Goal: Information Seeking & Learning: Learn about a topic

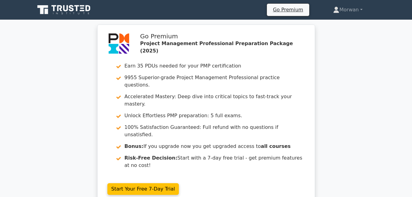
click at [70, 140] on div "Go Premium Project Management Professional Preparation Package (2025) Earn 35 P…" at bounding box center [206, 119] width 412 height 188
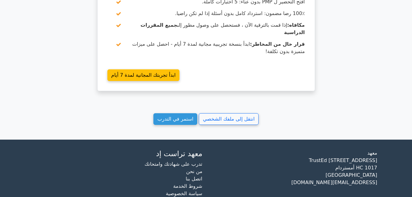
scroll to position [595, 0]
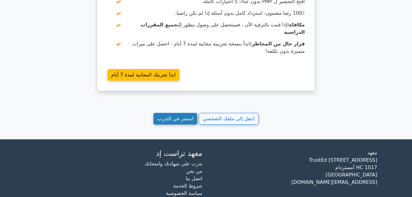
click at [184, 113] on link "استمر في التدرب" at bounding box center [175, 119] width 44 height 12
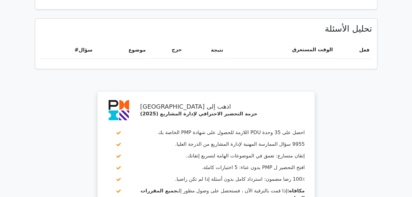
scroll to position [350, 0]
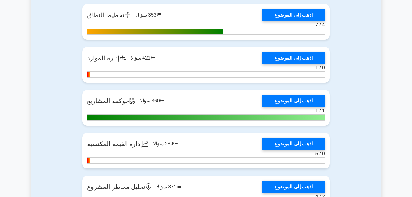
scroll to position [1073, 0]
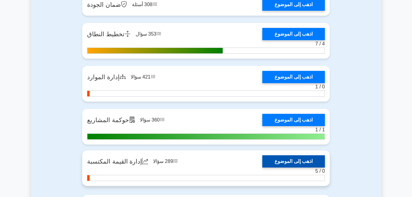
click at [287, 162] on link "اذهب إلى الموضوع" at bounding box center [293, 161] width 63 height 12
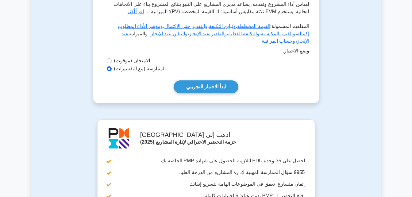
scroll to position [153, 0]
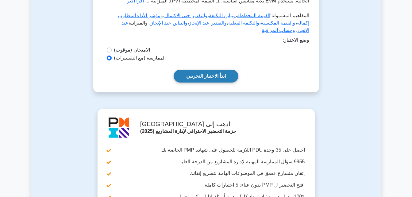
click at [214, 73] on link "ابدأ الاختبار التجريبي" at bounding box center [206, 76] width 65 height 13
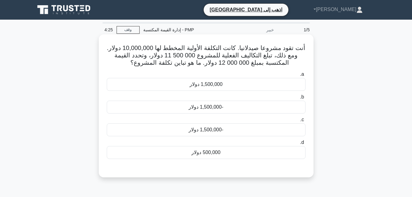
click at [214, 85] on div "1,500,000 دولار" at bounding box center [206, 84] width 199 height 13
click at [305, 76] on input "a. 1,500,000 دولار" at bounding box center [305, 74] width 0 height 4
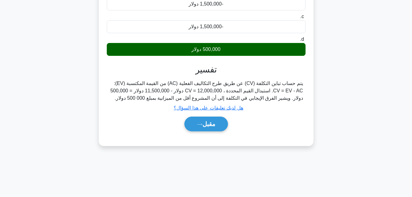
scroll to position [123, 0]
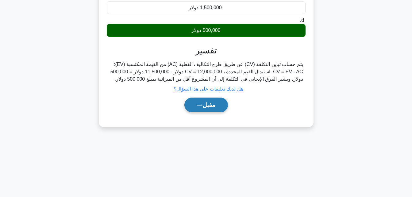
click at [214, 103] on button "مقبل" at bounding box center [206, 104] width 44 height 15
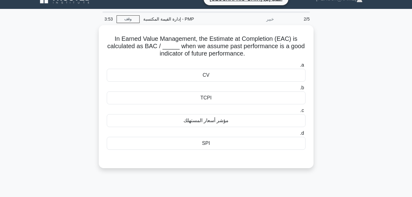
scroll to position [0, 0]
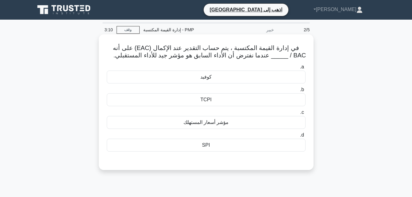
click at [207, 146] on div "SPI" at bounding box center [206, 145] width 199 height 13
click at [305, 137] on input "d. SPI" at bounding box center [305, 135] width 0 height 4
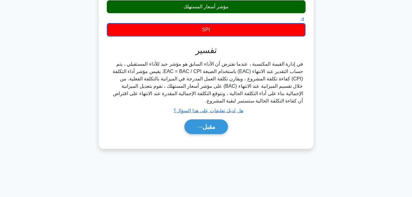
scroll to position [123, 0]
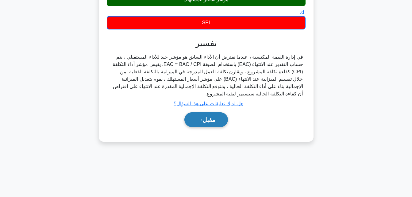
click at [210, 117] on font "مقبل" at bounding box center [208, 119] width 13 height 7
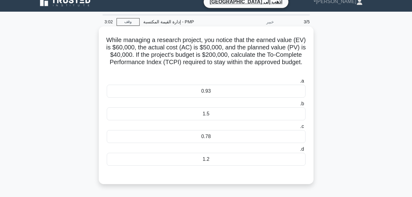
scroll to position [0, 0]
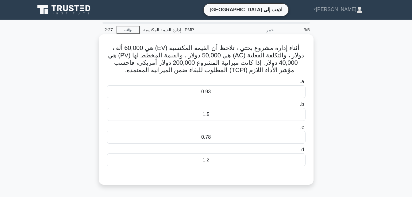
click at [215, 158] on div "1.2" at bounding box center [206, 159] width 199 height 13
click at [305, 152] on input "d. 1.2" at bounding box center [305, 150] width 0 height 4
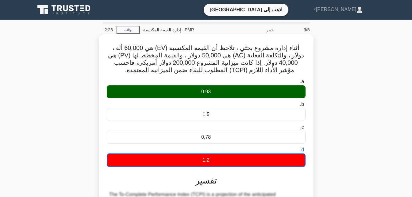
click at [212, 88] on div "0.93" at bounding box center [206, 91] width 199 height 13
click at [305, 84] on input "a. 0.93" at bounding box center [305, 82] width 0 height 4
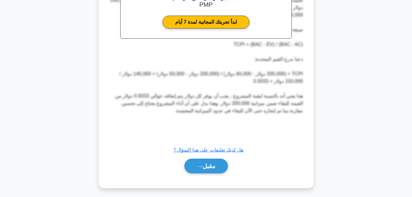
scroll to position [218, 0]
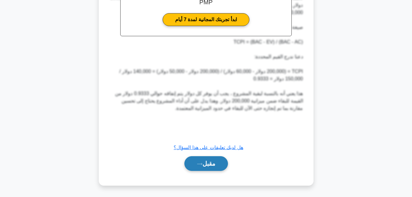
click at [209, 164] on font "مقبل" at bounding box center [208, 163] width 13 height 7
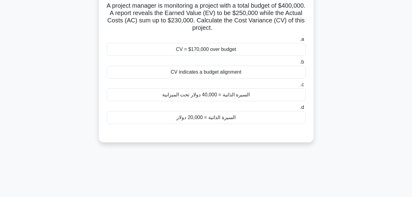
scroll to position [12, 0]
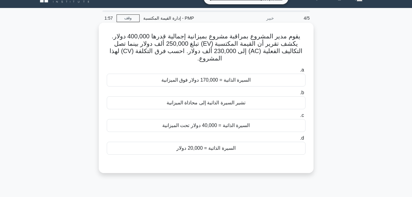
click at [214, 96] on div "تشير السيرة الذاتية إلى محاذاة الميزانية" at bounding box center [206, 102] width 199 height 13
click at [305, 95] on input "b. تشير السيرة الذاتية إلى محاذاة الميزانية" at bounding box center [305, 93] width 0 height 4
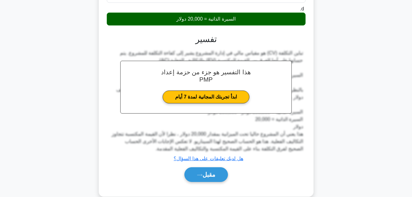
scroll to position [145, 0]
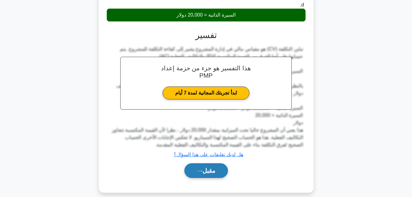
click at [216, 163] on button "مقبل" at bounding box center [206, 170] width 44 height 15
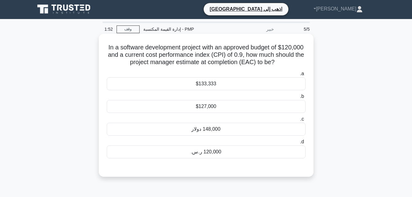
scroll to position [0, 0]
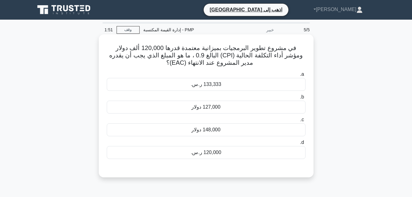
click at [220, 85] on div "133,333 ر.س." at bounding box center [206, 84] width 199 height 13
click at [305, 76] on input "a. 133,333 ر.س." at bounding box center [305, 74] width 0 height 4
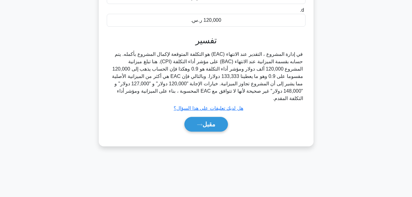
scroll to position [134, 0]
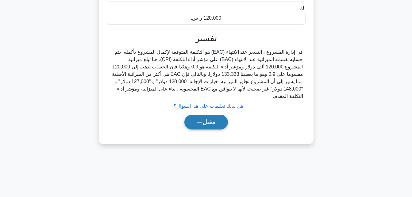
click at [206, 119] on font "مقبل" at bounding box center [208, 122] width 13 height 7
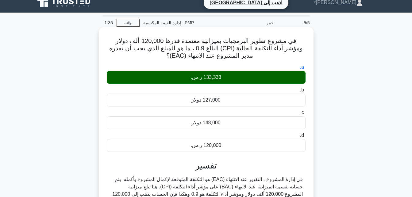
scroll to position [0, 0]
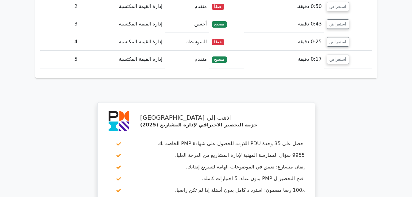
scroll to position [716, 0]
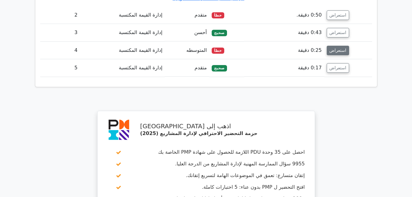
click at [332, 46] on button "استعراض" at bounding box center [338, 51] width 22 height 10
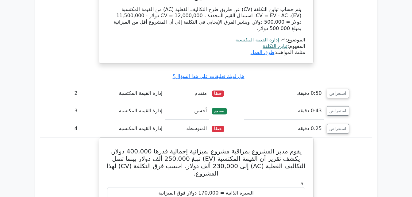
scroll to position [624, 0]
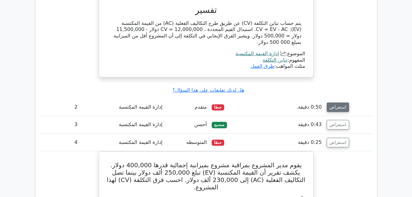
click at [334, 102] on button "استعراض" at bounding box center [338, 107] width 22 height 10
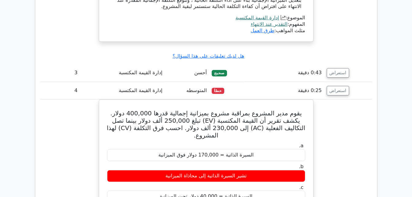
scroll to position [900, 0]
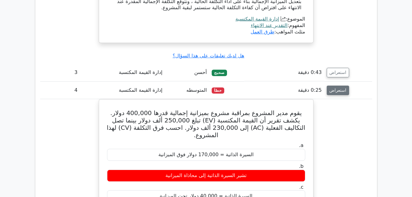
click at [337, 86] on button "استعراض" at bounding box center [338, 91] width 22 height 10
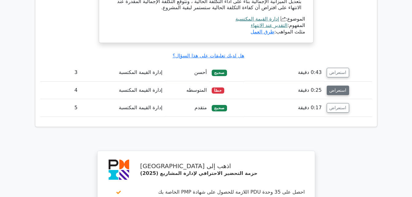
click at [335, 86] on button "استعراض" at bounding box center [338, 91] width 22 height 10
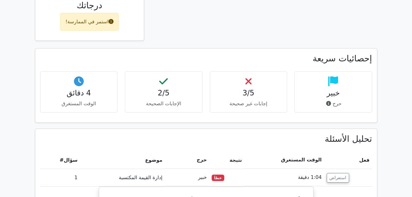
scroll to position [317, 0]
click at [335, 173] on button "استعراض" at bounding box center [338, 178] width 22 height 10
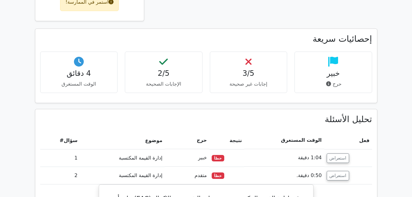
scroll to position [348, 0]
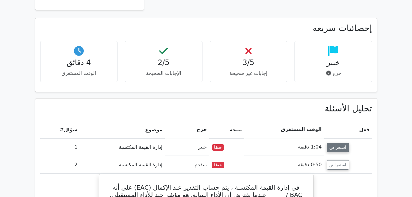
click at [332, 143] on button "استعراض" at bounding box center [338, 148] width 22 height 10
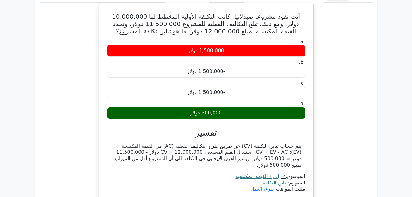
scroll to position [563, 0]
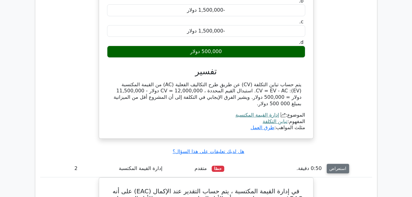
click at [337, 164] on button "استعراض" at bounding box center [338, 169] width 22 height 10
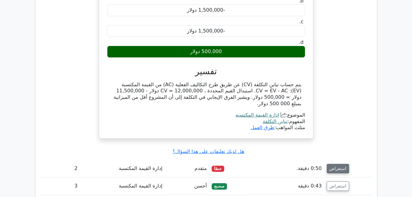
scroll to position [593, 0]
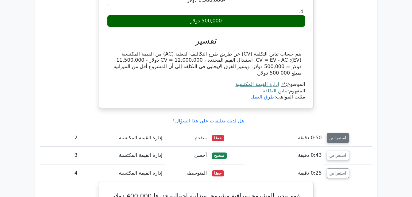
click at [336, 133] on button "استعراض" at bounding box center [338, 138] width 22 height 10
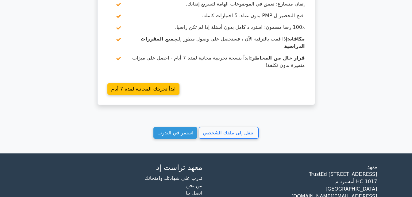
scroll to position [1406, 0]
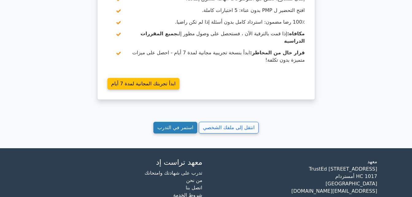
click at [180, 122] on link "استمر في التدرب" at bounding box center [175, 128] width 44 height 12
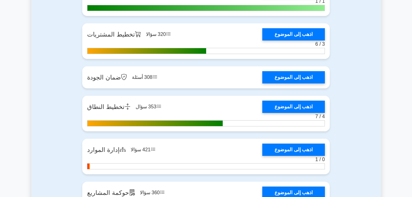
scroll to position [981, 0]
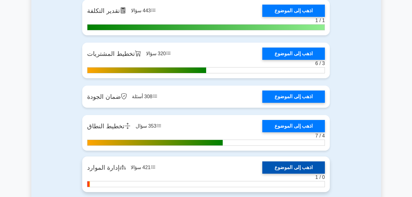
click at [291, 169] on link "اذهب إلى الموضوع" at bounding box center [293, 167] width 63 height 12
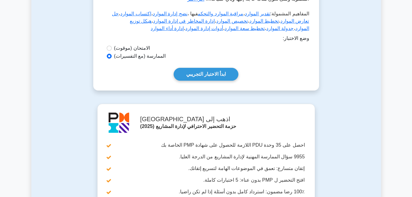
scroll to position [123, 0]
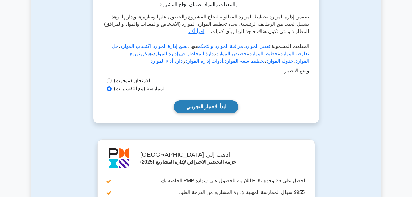
click at [208, 106] on link "ابدأ الاختبار التجريبي" at bounding box center [206, 106] width 65 height 13
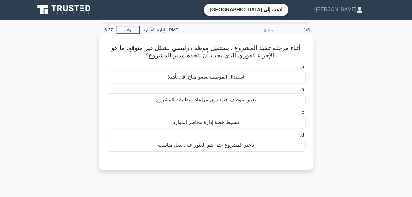
click at [197, 101] on div "تعيين موظف جديد دون مراعاة متطلبات المشروع" at bounding box center [206, 99] width 199 height 13
click at [305, 92] on input "b. تعيين موظف جديد دون مراعاة متطلبات المشروع" at bounding box center [305, 90] width 0 height 4
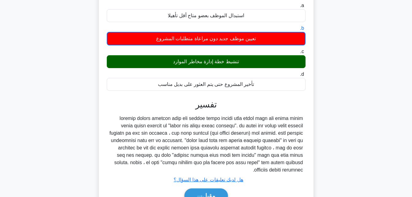
scroll to position [92, 0]
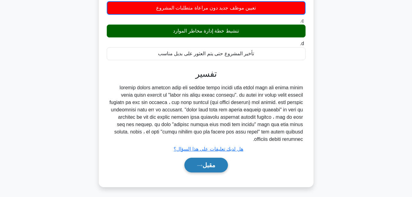
click at [209, 167] on font "مقبل" at bounding box center [208, 165] width 13 height 7
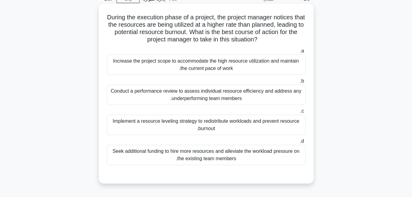
scroll to position [0, 0]
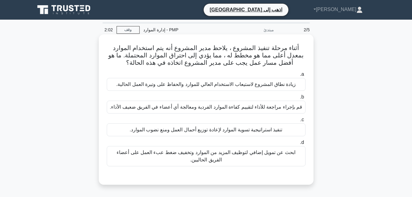
click at [228, 105] on div "قم بإجراء مراجعة للأداء لتقييم كفاءة الموارد الفردية ومعالجة أي أعضاء في الفريق…" at bounding box center [206, 107] width 199 height 13
click at [305, 99] on input "b. قم بإجراء مراجعة للأداء لتقييم كفاءة الموارد الفردية ومعالجة أي أعضاء في الف…" at bounding box center [305, 97] width 0 height 4
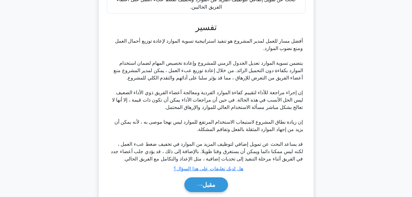
scroll to position [175, 0]
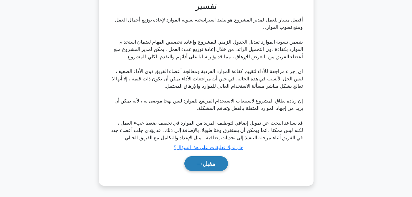
click at [220, 161] on button "مقبل" at bounding box center [206, 163] width 44 height 15
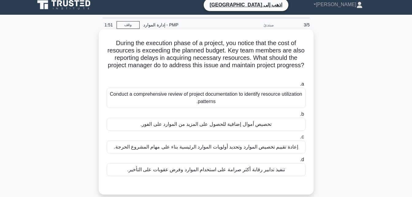
scroll to position [0, 0]
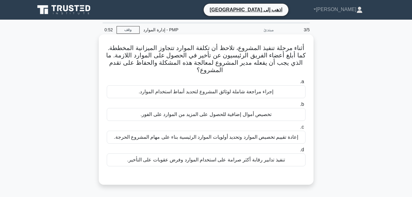
click at [245, 136] on div "إعادة تقييم تخصيص الموارد وتحديد أولويات الموارد الرئيسية بناء على مهام المشروع…" at bounding box center [206, 137] width 199 height 13
click at [305, 129] on input "c. إعادة تقييم تخصيص الموارد وتحديد أولويات الموارد الرئيسية بناء على مهام المش…" at bounding box center [305, 127] width 0 height 4
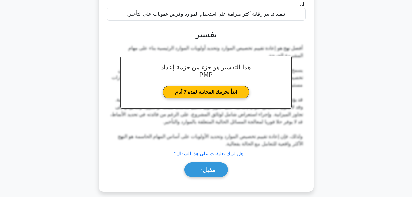
scroll to position [152, 0]
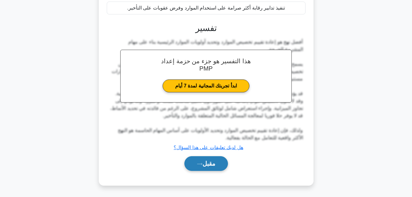
click at [211, 164] on font "مقبل" at bounding box center [208, 163] width 13 height 7
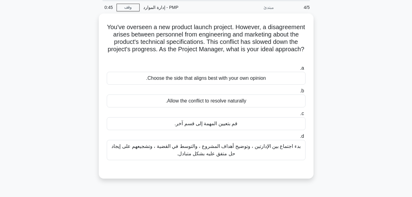
scroll to position [0, 0]
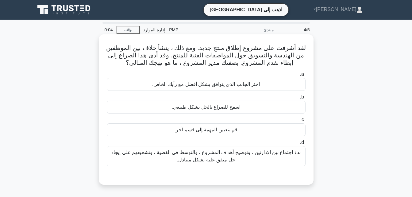
click at [218, 156] on div "بدء اجتماع بين الإدارتين ، وتوضيح أهداف المشروع ، والتوسط في القضية ، وتشجيعهم …" at bounding box center [206, 156] width 199 height 20
click at [305, 144] on input "d. بدء اجتماع بين الإدارتين ، وتوضيح أهداف المشروع ، والتوسط في القضية ، وتشجيع…" at bounding box center [305, 142] width 0 height 4
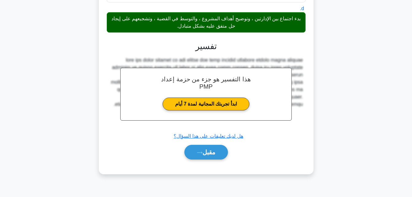
scroll to position [134, 0]
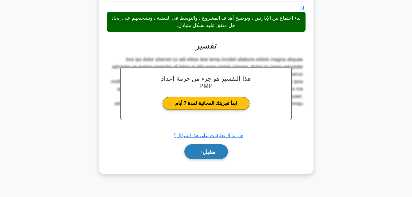
click at [216, 152] on button "مقبل" at bounding box center [206, 151] width 44 height 15
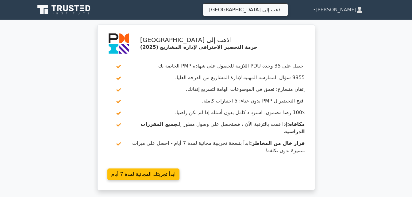
click at [340, 11] on link "[PERSON_NAME]" at bounding box center [337, 10] width 80 height 12
click at [346, 25] on link "ملف تعريف" at bounding box center [321, 24] width 48 height 10
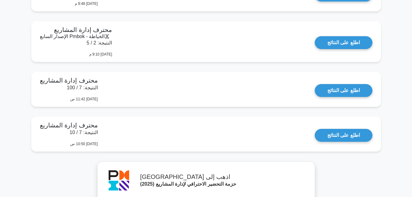
scroll to position [2046, 0]
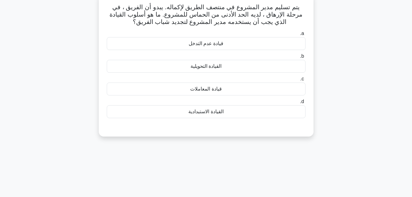
scroll to position [31, 0]
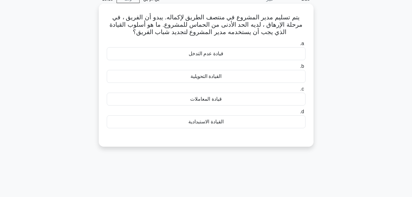
click at [227, 77] on div "القيادة التحويلية" at bounding box center [206, 76] width 199 height 13
click at [305, 68] on input "b. القيادة التحويلية" at bounding box center [305, 66] width 0 height 4
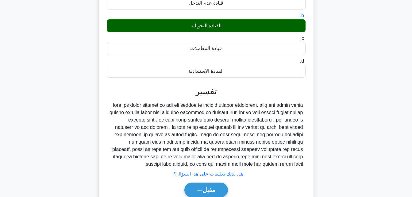
scroll to position [92, 0]
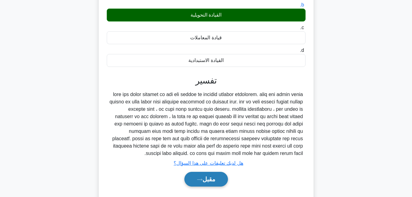
click at [215, 183] on button "مقبل" at bounding box center [206, 179] width 44 height 15
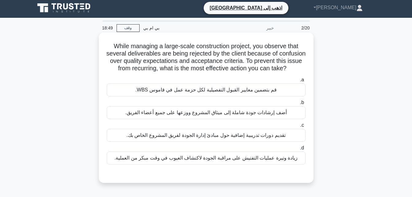
scroll to position [0, 0]
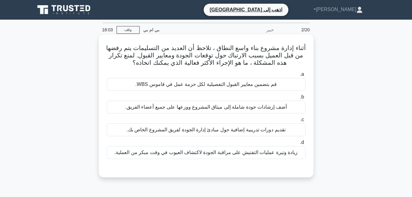
click at [257, 84] on div "قم بتضمين معايير القبول التفصيلية لكل حزمة عمل في قاموس WBS." at bounding box center [206, 84] width 199 height 13
click at [305, 76] on input "a. قم بتضمين معايير القبول التفصيلية لكل حزمة عمل في قاموس WBS." at bounding box center [305, 74] width 0 height 4
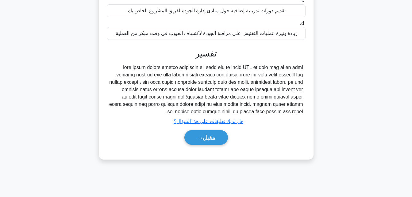
scroll to position [123, 0]
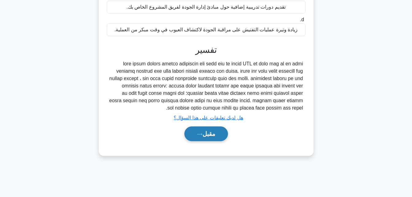
click at [205, 135] on font "مقبل" at bounding box center [208, 133] width 13 height 7
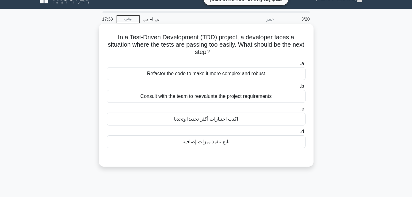
scroll to position [0, 0]
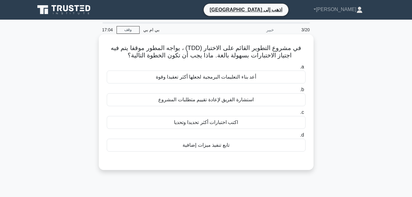
click at [235, 100] on div "استشارة الفريق لإعادة تقييم متطلبات المشروع" at bounding box center [206, 99] width 199 height 13
click at [305, 92] on input "b. استشارة الفريق لإعادة تقييم متطلبات المشروع" at bounding box center [305, 90] width 0 height 4
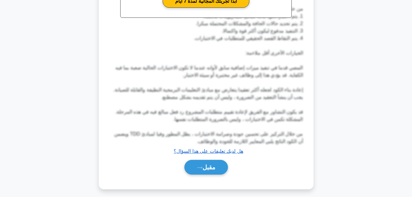
scroll to position [226, 0]
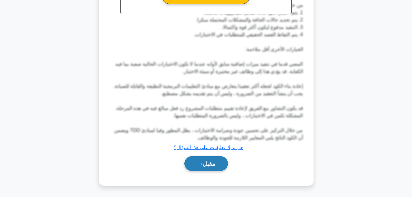
click at [210, 167] on button "مقبل" at bounding box center [206, 163] width 44 height 15
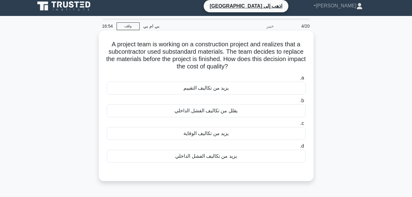
scroll to position [0, 0]
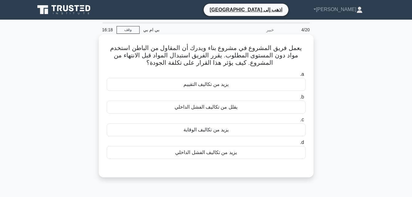
click at [229, 110] on div "يقلل من تكاليف الفشل الداخلي" at bounding box center [206, 107] width 199 height 13
click at [305, 99] on input "b. يقلل من تكاليف الفشل الداخلي" at bounding box center [305, 97] width 0 height 4
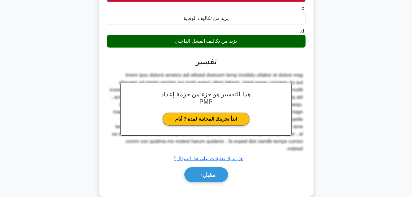
scroll to position [123, 0]
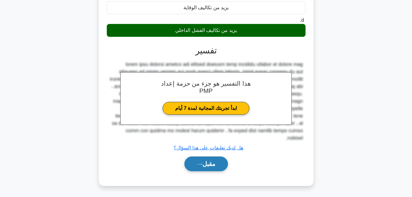
click at [212, 160] on font "مقبل" at bounding box center [208, 163] width 13 height 7
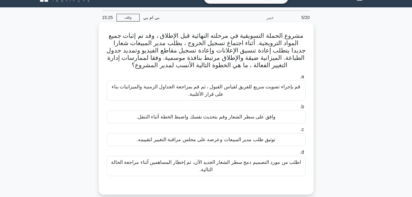
scroll to position [0, 0]
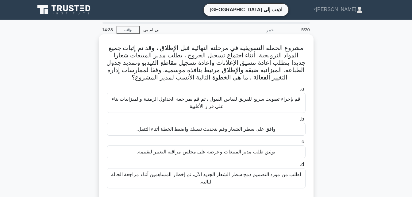
click at [258, 102] on div "قم بإجراء تصويت سريع للفريق لقياس القبول ، ثم قم بمراجعة الجداول الزمنية والميز…" at bounding box center [206, 103] width 199 height 20
click at [305, 91] on input "a. قم بإجراء تصويت سريع للفريق لقياس القبول ، ثم قم بمراجعة الجداول الزمنية وال…" at bounding box center [305, 89] width 0 height 4
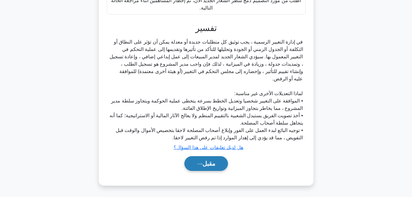
drag, startPoint x: 215, startPoint y: 165, endPoint x: 217, endPoint y: 161, distance: 4.4
click at [216, 162] on button "مقبل" at bounding box center [206, 163] width 44 height 15
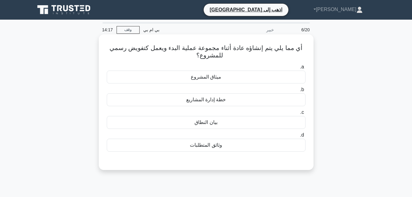
click at [201, 147] on div "وثائق المتطلبات" at bounding box center [206, 145] width 199 height 13
click at [305, 137] on input "d. وثائق المتطلبات" at bounding box center [305, 135] width 0 height 4
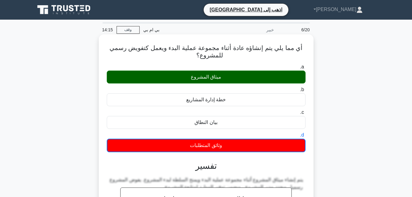
click at [214, 79] on div "ميثاق المشروع" at bounding box center [206, 77] width 199 height 13
click at [305, 69] on input "a. ميثاق المشروع" at bounding box center [305, 67] width 0 height 4
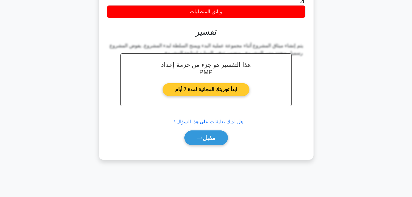
scroll to position [134, 0]
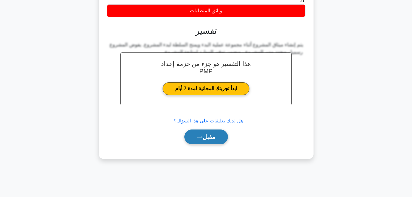
click at [216, 136] on button "مقبل" at bounding box center [206, 136] width 44 height 15
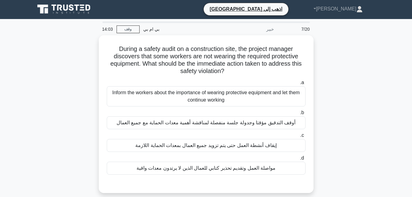
scroll to position [0, 0]
